Goal: Find specific page/section: Find specific page/section

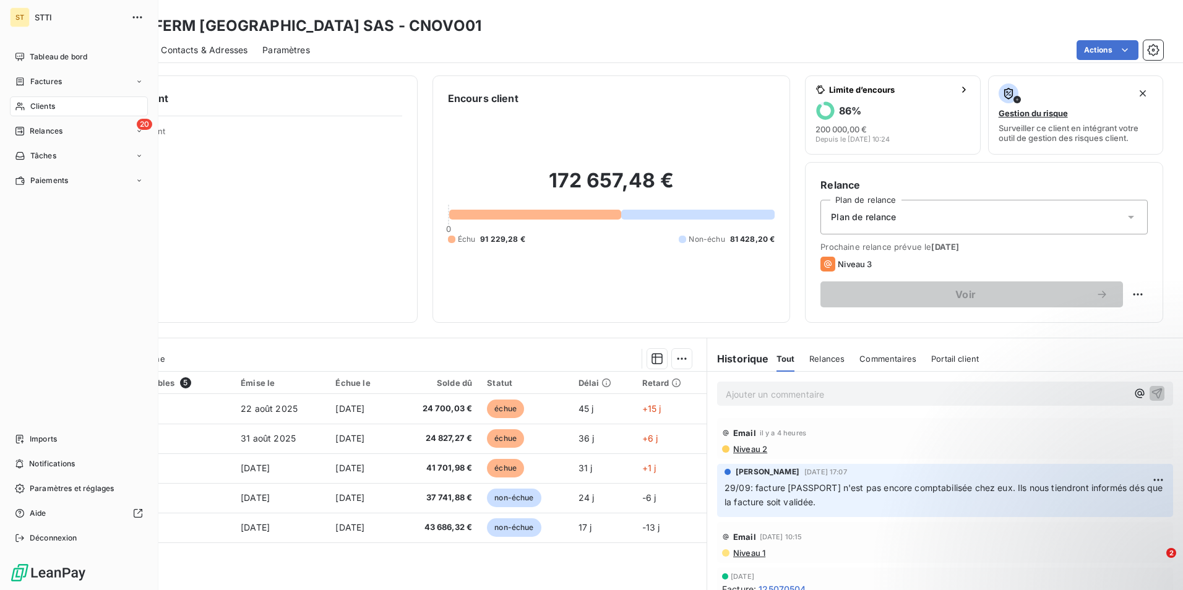
click at [57, 105] on div "Clients" at bounding box center [79, 107] width 138 height 20
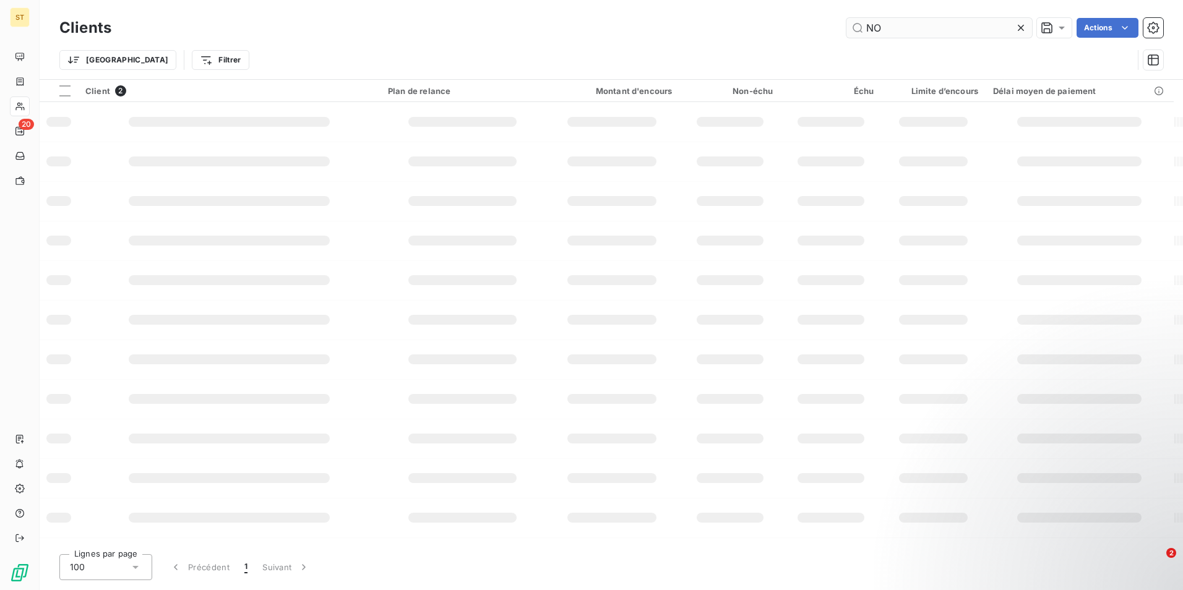
type input "N"
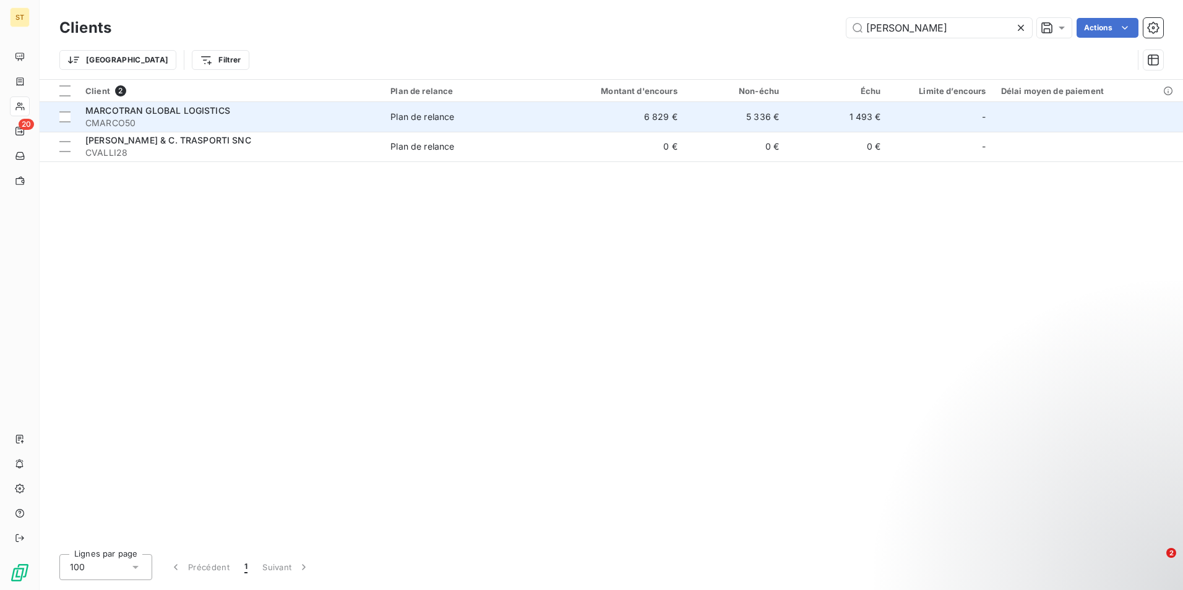
type input "[PERSON_NAME]"
click at [238, 124] on span "CMARCO50" at bounding box center [230, 123] width 290 height 12
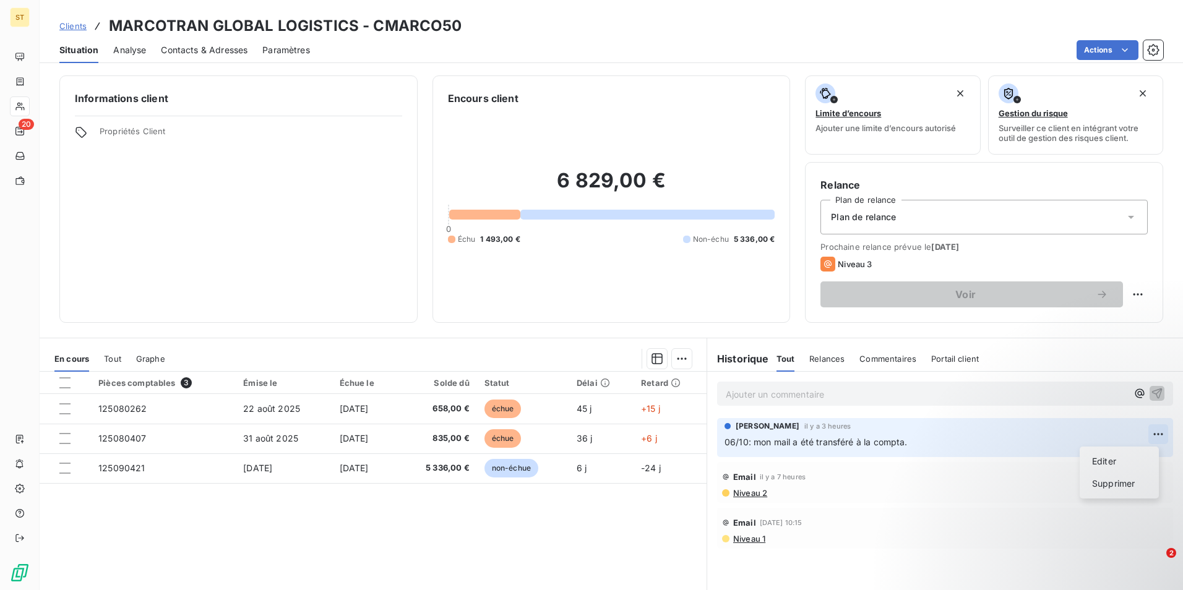
click at [1145, 431] on html "ST 20 Clients MARCOTRAN GLOBAL LOGISTICS - CMARCO50 Situation Analyse Contacts …" at bounding box center [591, 295] width 1183 height 590
click at [1107, 459] on div "Editer" at bounding box center [1118, 462] width 69 height 20
drag, startPoint x: 911, startPoint y: 442, endPoint x: 749, endPoint y: 439, distance: 162.1
click at [749, 439] on p "06/10: mon mail a été transféré à la compta." at bounding box center [936, 443] width 424 height 14
click at [1152, 437] on icon "button" at bounding box center [1158, 442] width 12 height 12
